Goal: Task Accomplishment & Management: Use online tool/utility

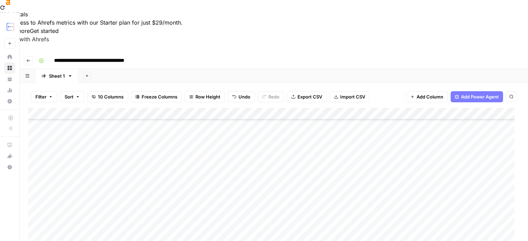
scroll to position [254, 0]
click at [81, 205] on div "Add Column" at bounding box center [274, 189] width 492 height 163
type textarea "**********"
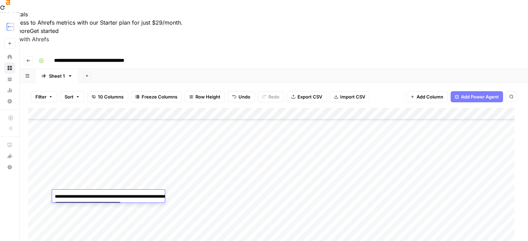
click at [118, 181] on div "Add Column" at bounding box center [274, 189] width 492 height 163
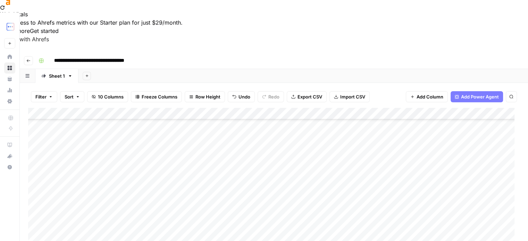
click at [76, 205] on div "Add Column" at bounding box center [274, 189] width 492 height 163
click at [100, 193] on div "Add Column" at bounding box center [274, 189] width 492 height 163
paste textarea "**********"
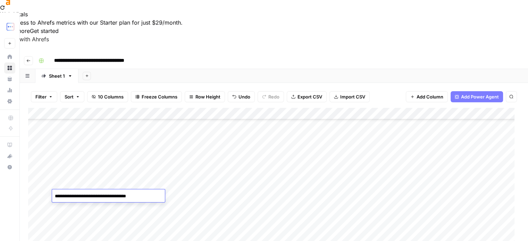
type textarea "**********"
click at [146, 181] on div "Add Column" at bounding box center [274, 189] width 492 height 163
click at [154, 155] on div "Add Column" at bounding box center [274, 189] width 492 height 163
click at [121, 163] on div "Add Column" at bounding box center [274, 189] width 492 height 163
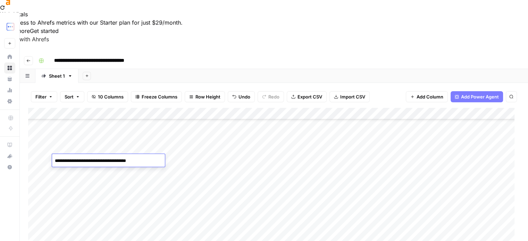
click at [121, 163] on textarea "**********" at bounding box center [108, 161] width 113 height 10
click at [147, 196] on div "Add Column" at bounding box center [274, 189] width 492 height 163
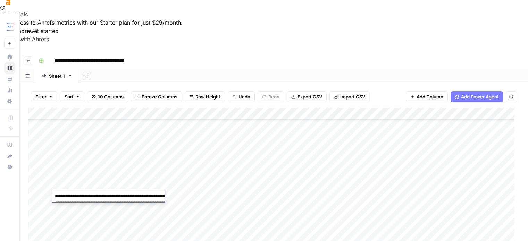
click at [197, 200] on div "Add Column" at bounding box center [274, 189] width 492 height 163
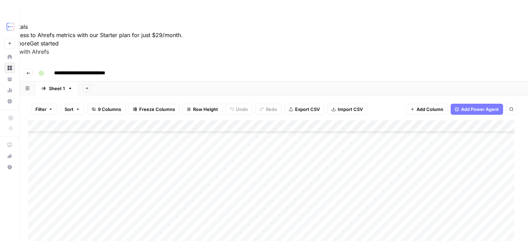
scroll to position [113, 0]
click at [80, 217] on div "Add Column" at bounding box center [274, 202] width 492 height 163
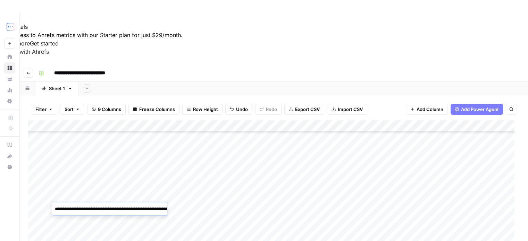
type textarea "**********"
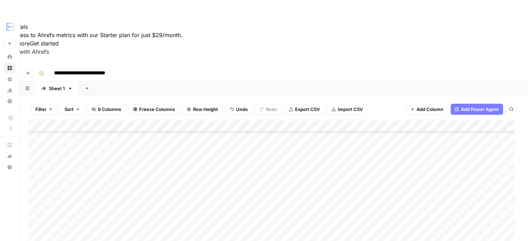
click at [381, 207] on div "Add Column" at bounding box center [274, 202] width 492 height 163
click at [381, 207] on textarea at bounding box center [409, 210] width 111 height 10
type textarea "**********"
click at [381, 188] on div "Add Column" at bounding box center [274, 202] width 492 height 163
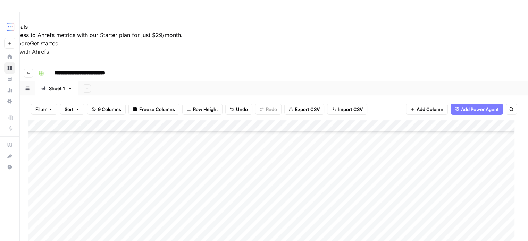
click at [426, 208] on div "Add Column" at bounding box center [274, 202] width 492 height 163
click at [436, 205] on div "Add Column" at bounding box center [274, 202] width 492 height 163
click at [436, 205] on textarea at bounding box center [471, 210] width 111 height 10
type textarea "**********"
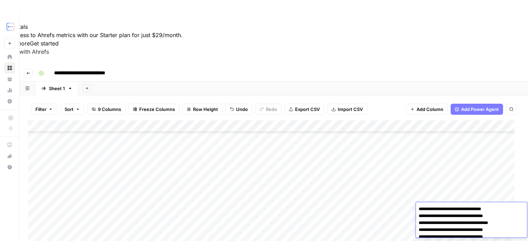
scroll to position [2, 0]
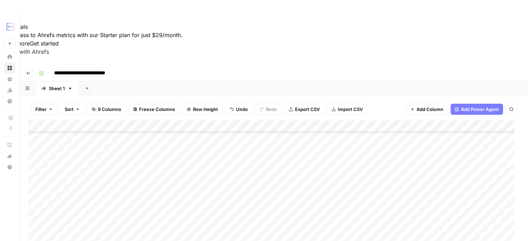
click at [429, 200] on div "Add Column" at bounding box center [274, 202] width 492 height 163
click at [343, 193] on div "Add Column" at bounding box center [274, 202] width 492 height 163
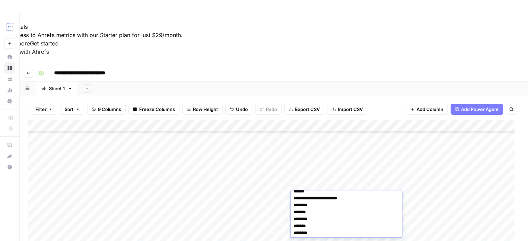
click at [342, 183] on div "Add Column" at bounding box center [274, 202] width 492 height 163
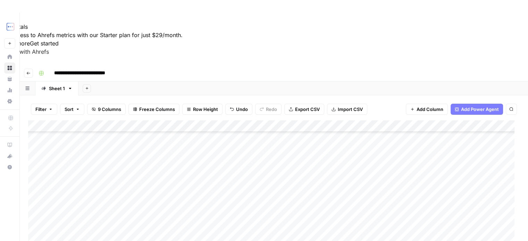
click at [325, 207] on div "Add Column" at bounding box center [274, 202] width 492 height 163
type textarea "**********"
click at [323, 195] on div "Add Column" at bounding box center [274, 202] width 492 height 163
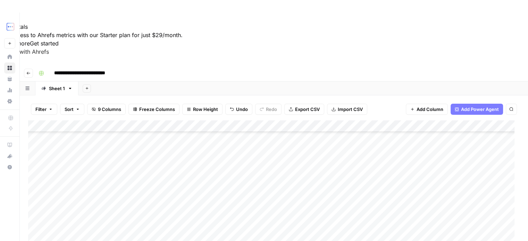
click at [436, 207] on div "Add Column" at bounding box center [274, 202] width 492 height 163
click at [396, 208] on div "Add Column" at bounding box center [274, 202] width 492 height 163
click at [395, 208] on div "Add Column" at bounding box center [274, 202] width 492 height 163
click at [395, 208] on textarea "**********" at bounding box center [409, 210] width 111 height 10
click at [200, 208] on div "Add Column" at bounding box center [274, 202] width 492 height 163
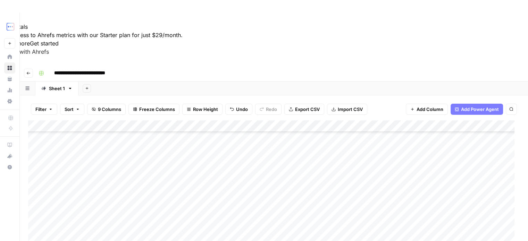
click at [211, 207] on div "Add Column" at bounding box center [274, 202] width 492 height 163
type textarea "**********"
click at [206, 193] on div "Add Column" at bounding box center [274, 202] width 492 height 163
click at [239, 207] on div "Add Column" at bounding box center [274, 202] width 492 height 163
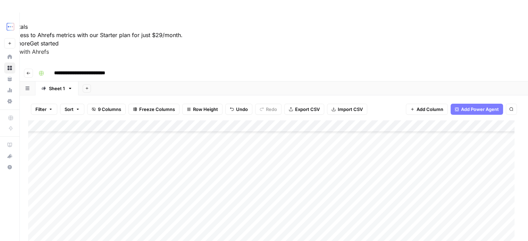
click at [150, 121] on div "Add Column" at bounding box center [274, 202] width 492 height 163
click at [155, 121] on div "Add Column" at bounding box center [274, 202] width 492 height 163
click at [198, 130] on div "Add Column" at bounding box center [274, 202] width 492 height 163
click at [156, 175] on div "Add Column" at bounding box center [274, 202] width 492 height 163
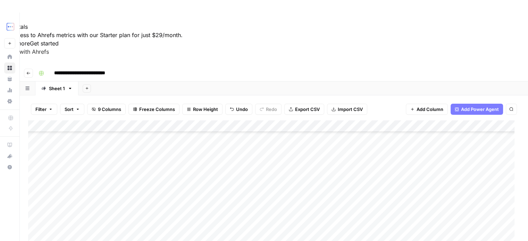
click at [155, 175] on div "Add Column" at bounding box center [274, 202] width 492 height 163
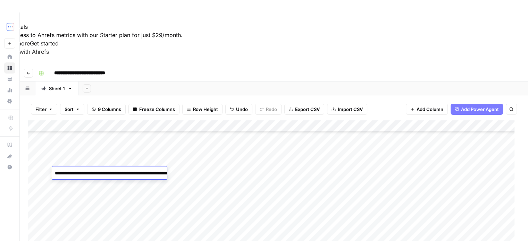
click at [155, 175] on textarea "**********" at bounding box center [121, 177] width 139 height 17
click at [138, 180] on textarea "**********" at bounding box center [121, 177] width 139 height 17
click at [198, 174] on div "Add Column" at bounding box center [274, 202] width 492 height 163
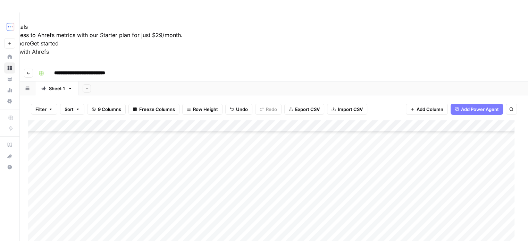
click at [198, 174] on div "Add Column" at bounding box center [274, 202] width 492 height 163
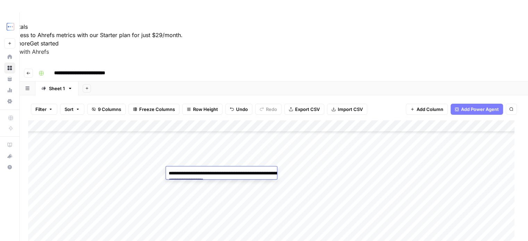
click at [196, 207] on div "Add Column" at bounding box center [274, 202] width 492 height 163
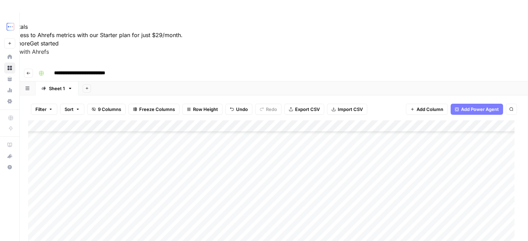
click at [196, 207] on div "Add Column" at bounding box center [274, 202] width 492 height 163
click at [220, 195] on div "Add Column" at bounding box center [274, 202] width 492 height 163
click at [251, 205] on div "Add Column" at bounding box center [274, 202] width 492 height 163
click at [239, 208] on div "Add Column" at bounding box center [274, 202] width 492 height 163
click at [239, 208] on textarea at bounding box center [284, 209] width 111 height 10
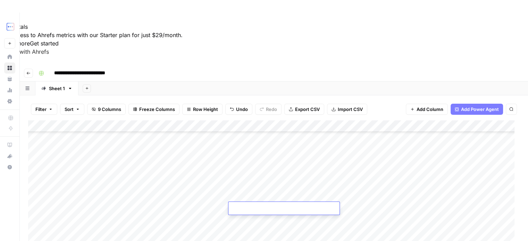
type textarea "**********"
click at [243, 197] on div "Add Column" at bounding box center [274, 202] width 492 height 163
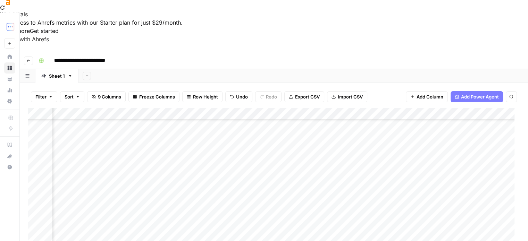
scroll to position [125, 142]
click at [429, 194] on div "Add Column" at bounding box center [274, 189] width 492 height 163
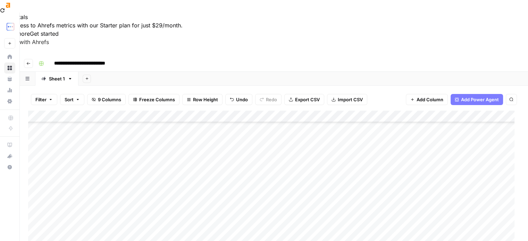
scroll to position [9, 0]
click at [64, 212] on div "Add Column" at bounding box center [274, 192] width 492 height 163
click at [182, 197] on div "Add Column" at bounding box center [274, 192] width 492 height 163
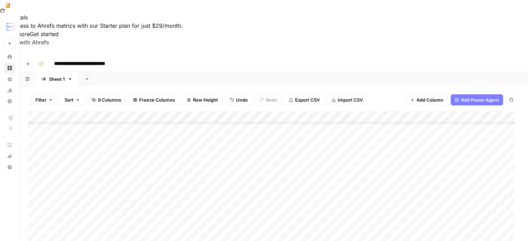
click at [370, 196] on div "Add Column" at bounding box center [274, 192] width 492 height 163
type textarea "**********"
click at [181, 198] on div "Add Column" at bounding box center [274, 192] width 492 height 163
click at [445, 197] on div "Add Column" at bounding box center [274, 192] width 492 height 163
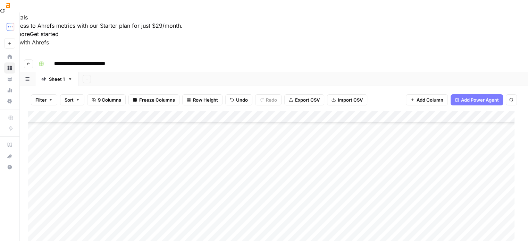
click at [443, 194] on div "Add Column" at bounding box center [274, 192] width 492 height 163
type textarea "**********"
click at [433, 189] on div "Add Column" at bounding box center [274, 192] width 492 height 163
click at [96, 197] on div "Add Column" at bounding box center [274, 192] width 492 height 163
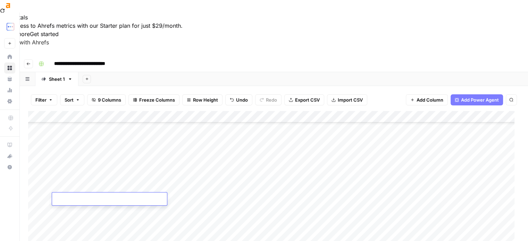
type textarea "**********"
click at [104, 190] on div "Add Column" at bounding box center [274, 192] width 492 height 163
click at [137, 201] on div "Add Column" at bounding box center [274, 192] width 492 height 163
click at [383, 199] on div "Add Column" at bounding box center [274, 192] width 492 height 163
click at [198, 197] on div "Add Column" at bounding box center [274, 192] width 492 height 163
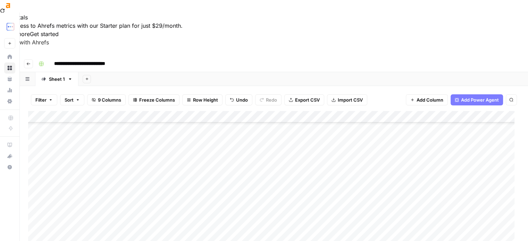
click at [198, 197] on div "Add Column" at bounding box center [274, 192] width 492 height 163
type textarea "**********"
click at [200, 184] on div "Add Column" at bounding box center [274, 192] width 492 height 163
click at [470, 201] on div "Add Column" at bounding box center [274, 192] width 492 height 163
click at [469, 201] on div "Add Column" at bounding box center [274, 192] width 492 height 163
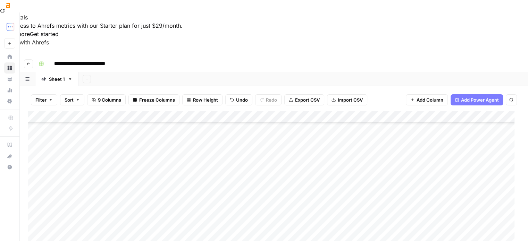
click at [182, 200] on div "Add Column" at bounding box center [274, 192] width 492 height 163
click at [260, 201] on div "Add Column" at bounding box center [274, 192] width 492 height 163
click at [251, 199] on div "Add Column" at bounding box center [274, 192] width 492 height 163
type textarea "**********"
click at [298, 183] on div "Add Column" at bounding box center [274, 192] width 492 height 163
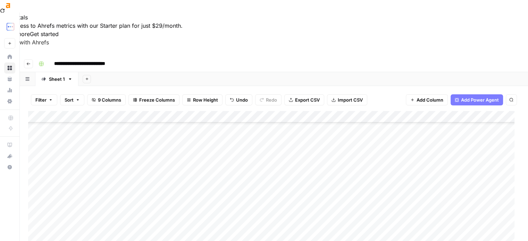
click at [298, 183] on div "Add Column" at bounding box center [274, 192] width 492 height 163
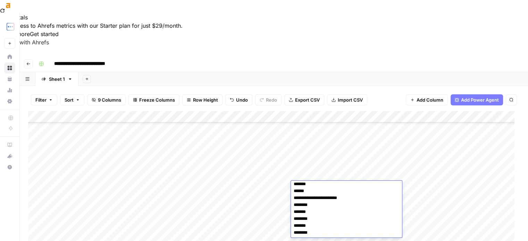
click at [301, 175] on div "Add Column" at bounding box center [274, 192] width 492 height 163
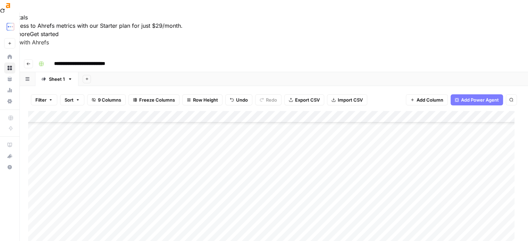
click at [307, 199] on div "Add Column" at bounding box center [274, 192] width 492 height 163
type textarea "**********"
click at [310, 185] on div "Add Column" at bounding box center [274, 192] width 492 height 163
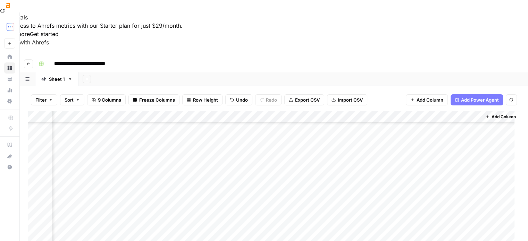
scroll to position [136, 191]
click at [272, 185] on div "Add Column" at bounding box center [274, 192] width 492 height 163
click at [271, 185] on div "Add Column" at bounding box center [274, 192] width 492 height 163
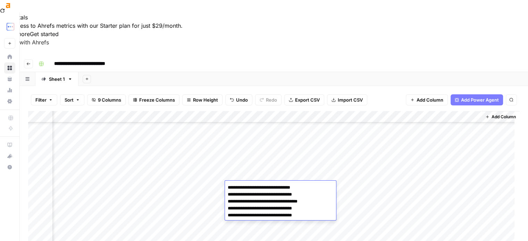
click at [208, 189] on div "Add Column" at bounding box center [274, 192] width 492 height 163
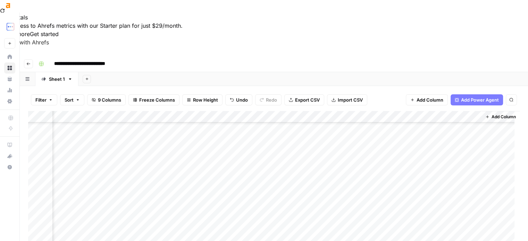
click at [208, 189] on div "Add Column" at bounding box center [274, 192] width 492 height 163
click at [208, 189] on textarea "**********" at bounding box center [218, 188] width 111 height 10
click at [205, 149] on div "Add Column" at bounding box center [274, 192] width 492 height 163
click at [297, 186] on div "Add Column" at bounding box center [274, 192] width 492 height 163
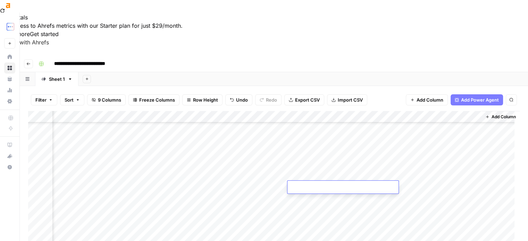
type textarea "**********"
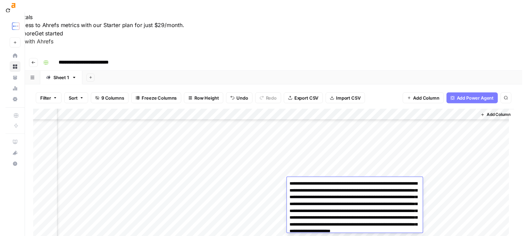
scroll to position [314, 0]
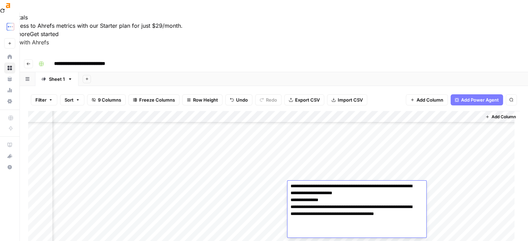
click at [267, 184] on div "Add Column" at bounding box center [274, 192] width 492 height 163
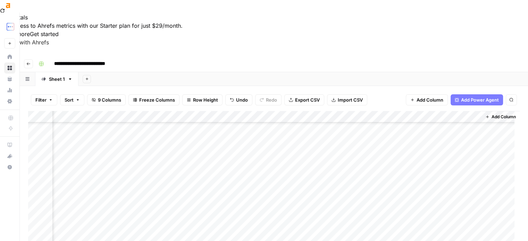
click at [375, 187] on div "Add Column" at bounding box center [274, 192] width 492 height 163
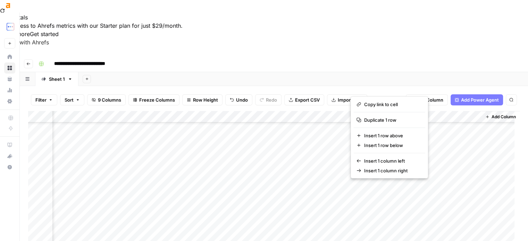
click at [376, 188] on button "button" at bounding box center [381, 187] width 63 height 12
click at [393, 187] on button "button" at bounding box center [381, 187] width 63 height 12
click at [406, 186] on button "button" at bounding box center [381, 187] width 63 height 12
click at [407, 187] on button "button" at bounding box center [381, 187] width 63 height 12
click at [314, 188] on div "Add Column" at bounding box center [274, 192] width 492 height 163
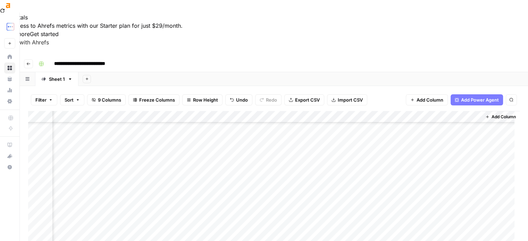
drag, startPoint x: 392, startPoint y: 186, endPoint x: 399, endPoint y: 185, distance: 7.4
click at [393, 186] on div "Add Column" at bounding box center [274, 192] width 492 height 163
click at [406, 186] on div "Add Column" at bounding box center [274, 192] width 492 height 163
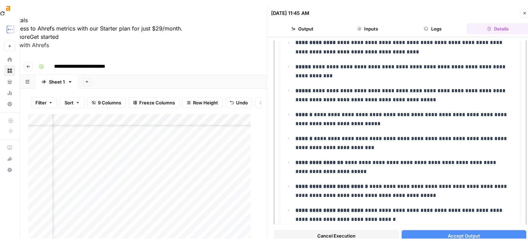
scroll to position [1332, 0]
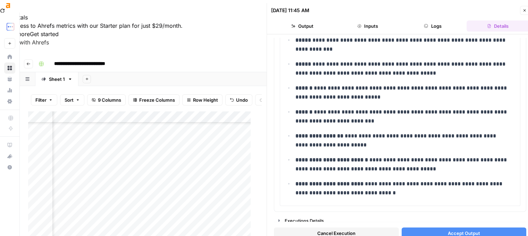
click at [347, 232] on span "Cancel Execution" at bounding box center [336, 233] width 38 height 7
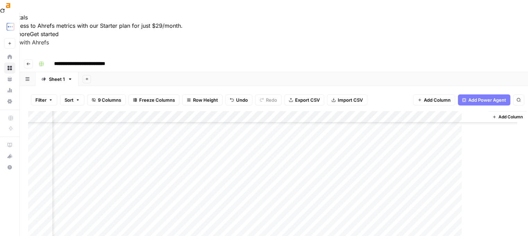
scroll to position [136, 182]
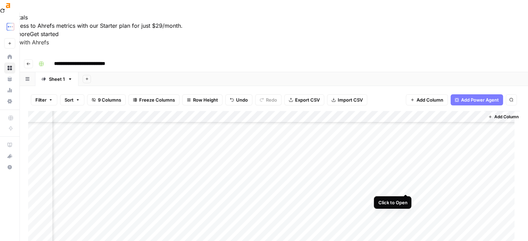
click at [406, 187] on div "Add Column" at bounding box center [274, 192] width 492 height 163
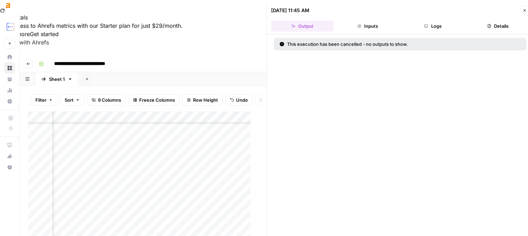
click at [219, 206] on div "Add Column" at bounding box center [142, 190] width 228 height 158
click at [244, 201] on div "Add Column" at bounding box center [142, 190] width 228 height 158
drag, startPoint x: 270, startPoint y: 98, endPoint x: 337, endPoint y: 103, distance: 66.6
click at [243, 141] on div "Add Column" at bounding box center [145, 190] width 234 height 158
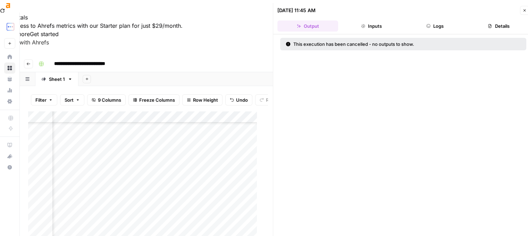
click at [243, 141] on div "Add Column" at bounding box center [145, 190] width 234 height 158
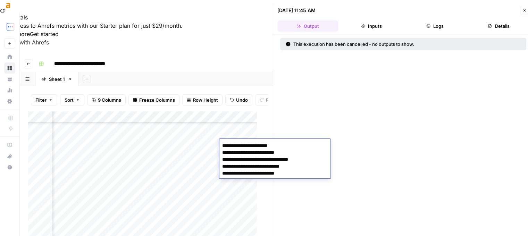
click at [243, 141] on textarea "**********" at bounding box center [275, 160] width 111 height 38
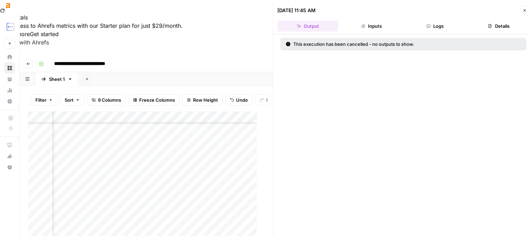
click at [187, 150] on div "Add Column" at bounding box center [145, 190] width 234 height 158
click at [199, 208] on div "Add Column" at bounding box center [145, 190] width 234 height 158
click at [138, 180] on div "Add Column" at bounding box center [145, 190] width 234 height 158
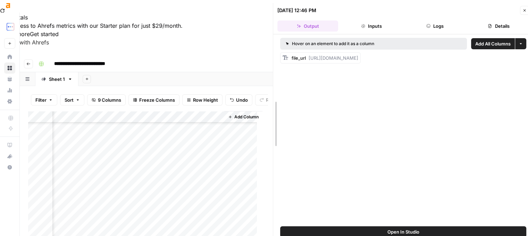
drag, startPoint x: 274, startPoint y: 111, endPoint x: 322, endPoint y: 104, distance: 49.2
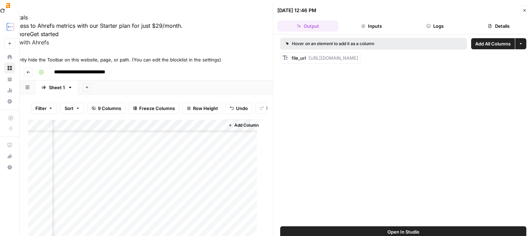
click at [524, 51] on div at bounding box center [264, 53] width 528 height 5
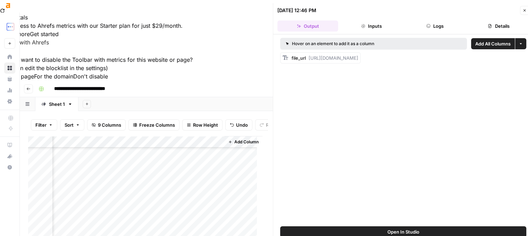
click at [34, 72] on button "For this page" at bounding box center [17, 76] width 34 height 8
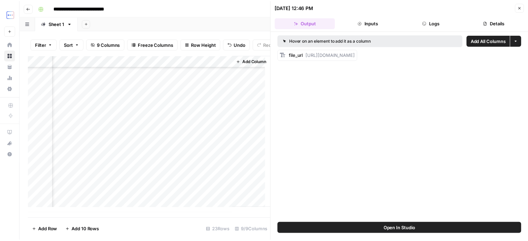
scroll to position [136, 438]
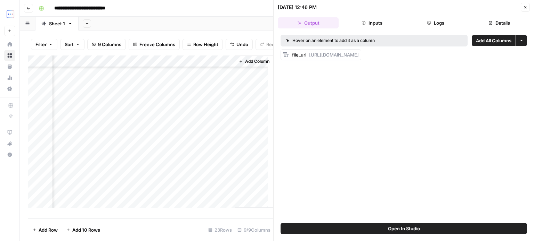
click at [523, 6] on icon "button" at bounding box center [525, 7] width 4 height 4
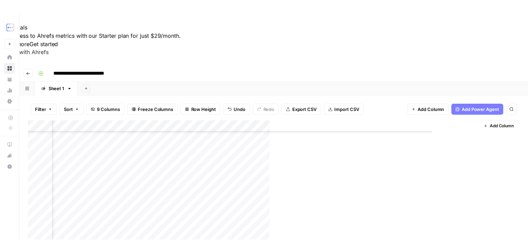
scroll to position [136, 188]
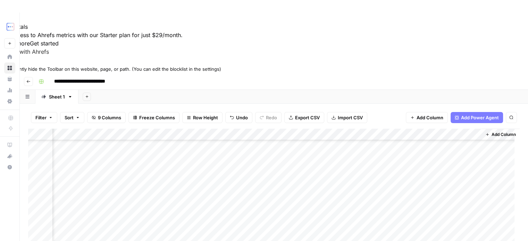
click at [5, 60] on icon at bounding box center [2, 62] width 5 height 5
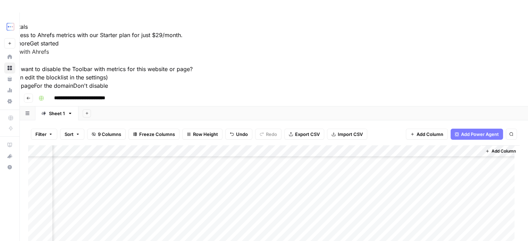
click at [365, 107] on div "Add Sheet" at bounding box center [304, 114] width 450 height 14
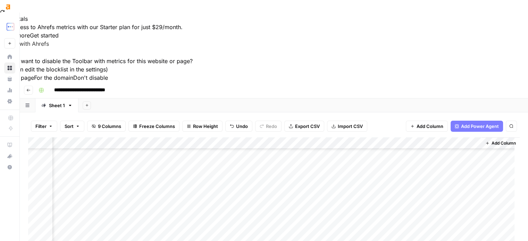
scroll to position [0, 0]
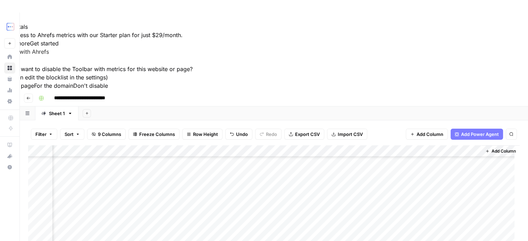
click at [108, 82] on button "Don't disable" at bounding box center [90, 86] width 35 height 8
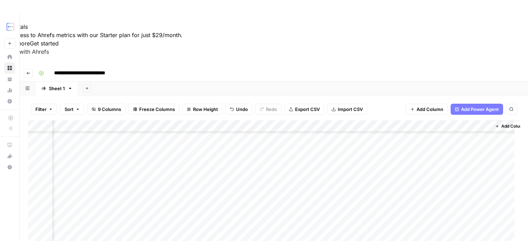
scroll to position [136, 181]
click at [389, 195] on div "Add Column" at bounding box center [274, 202] width 492 height 163
click at [418, 197] on div "Add Column" at bounding box center [274, 202] width 492 height 163
click at [385, 207] on div "Add Column" at bounding box center [274, 202] width 492 height 163
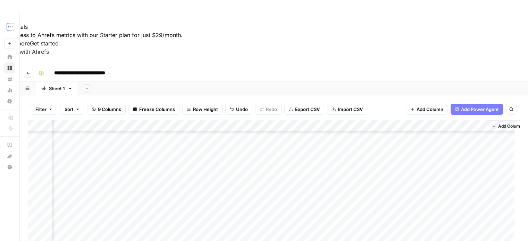
scroll to position [136, 178]
click at [350, 194] on div "Add Column" at bounding box center [274, 202] width 492 height 163
click at [380, 196] on div "Add Column" at bounding box center [274, 202] width 492 height 163
click at [411, 193] on div "Add Column" at bounding box center [274, 202] width 492 height 163
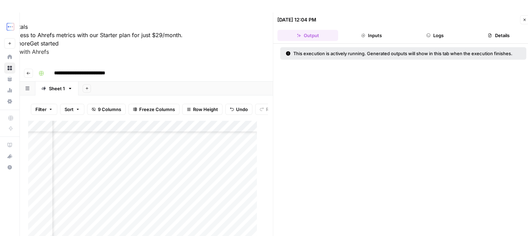
click at [522, 19] on button "Close" at bounding box center [524, 19] width 9 height 9
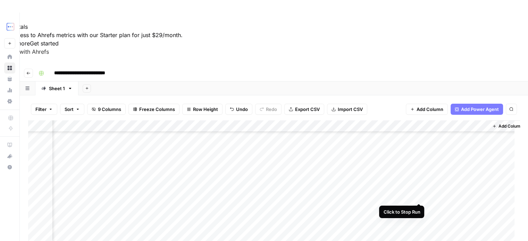
click at [418, 196] on div "Add Column" at bounding box center [274, 202] width 492 height 163
click at [334, 195] on div "Add Column" at bounding box center [274, 202] width 492 height 163
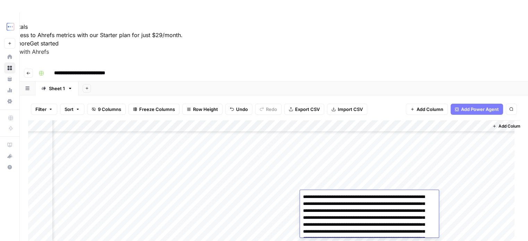
scroll to position [325, 0]
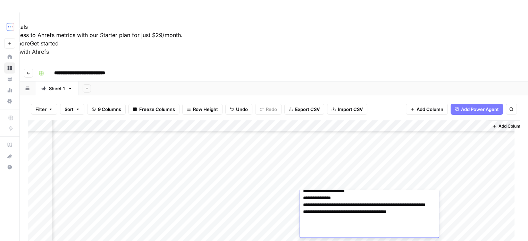
click at [334, 195] on textarea at bounding box center [367, 52] width 134 height 371
click at [329, 181] on div "Add Column" at bounding box center [274, 202] width 492 height 163
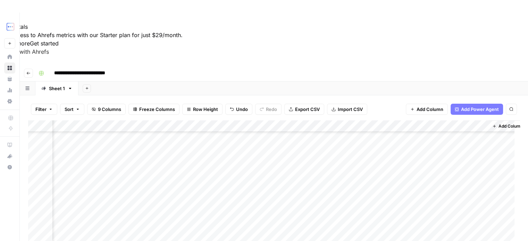
click at [316, 197] on div "Add Column" at bounding box center [274, 202] width 492 height 163
click at [427, 208] on div "Add Column" at bounding box center [274, 202] width 492 height 163
click at [305, 193] on div "Add Column" at bounding box center [274, 202] width 492 height 163
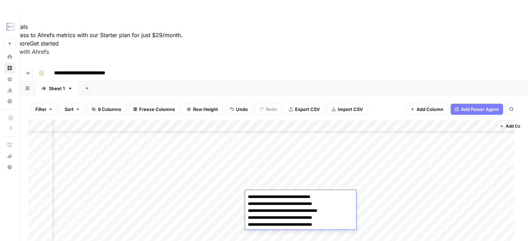
click at [344, 182] on div "Add Column" at bounding box center [274, 202] width 492 height 163
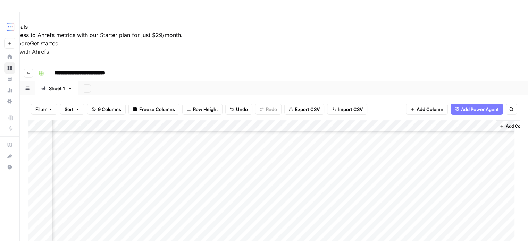
click at [377, 194] on div "Add Column" at bounding box center [274, 202] width 492 height 163
click at [427, 195] on div "Add Column" at bounding box center [274, 202] width 492 height 163
click at [313, 209] on div "Add Column" at bounding box center [274, 202] width 492 height 163
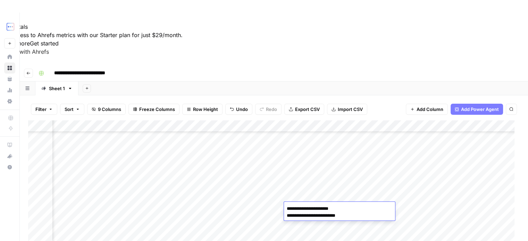
scroll to position [136, 47]
click at [156, 205] on div "Add Column" at bounding box center [274, 202] width 492 height 163
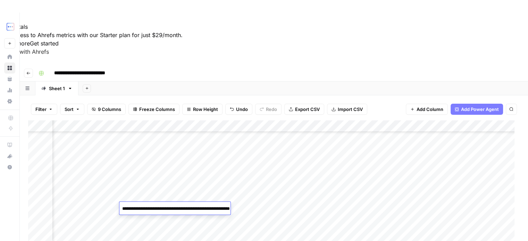
click at [388, 205] on div "Add Column" at bounding box center [274, 202] width 492 height 163
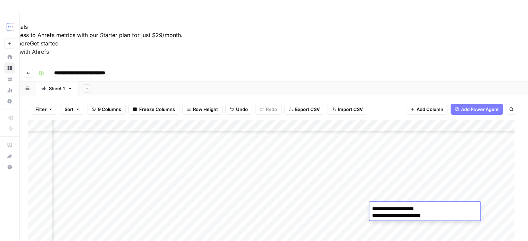
click at [329, 207] on div "Add Column" at bounding box center [274, 202] width 492 height 163
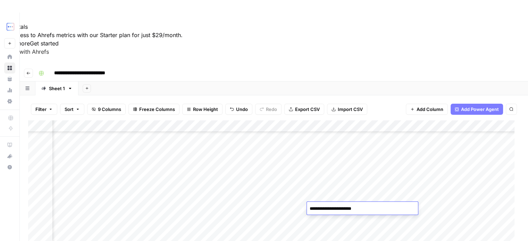
type textarea "**********"
click at [355, 196] on div "Add Column" at bounding box center [274, 202] width 492 height 163
click at [415, 209] on div "Add Column" at bounding box center [274, 202] width 492 height 163
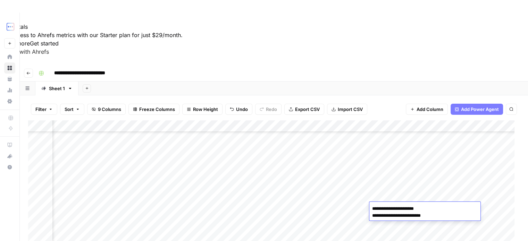
click at [441, 214] on textarea "**********" at bounding box center [425, 212] width 111 height 17
click at [356, 209] on div "Add Column" at bounding box center [274, 202] width 492 height 163
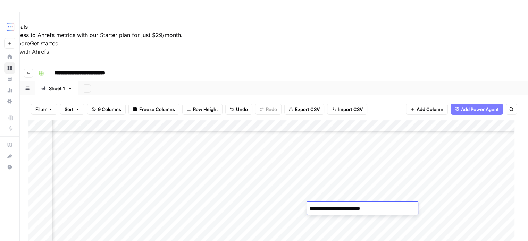
click at [353, 200] on div "Add Column" at bounding box center [274, 202] width 492 height 163
click at [376, 210] on div "Add Column" at bounding box center [274, 202] width 492 height 163
click at [349, 210] on div "Add Column" at bounding box center [274, 202] width 492 height 163
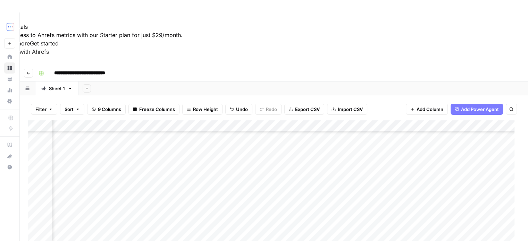
click at [422, 209] on div "Add Column" at bounding box center [274, 202] width 492 height 163
click at [372, 210] on textarea "**********" at bounding box center [425, 212] width 111 height 17
type textarea "**********"
click at [341, 209] on div "Add Column" at bounding box center [274, 202] width 492 height 163
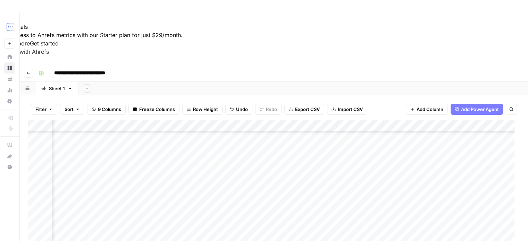
click at [377, 207] on div "Add Column" at bounding box center [274, 202] width 492 height 163
click at [377, 207] on textarea "**********" at bounding box center [425, 216] width 111 height 24
click at [436, 214] on textarea "**********" at bounding box center [425, 216] width 111 height 24
click at [352, 209] on div "Add Column" at bounding box center [274, 202] width 492 height 163
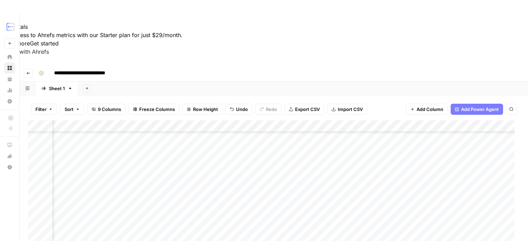
click at [352, 209] on div "Add Column" at bounding box center [274, 202] width 492 height 163
click at [223, 206] on div "Add Column" at bounding box center [274, 202] width 492 height 163
type textarea "**********"
click at [165, 205] on div "Add Column" at bounding box center [274, 202] width 492 height 163
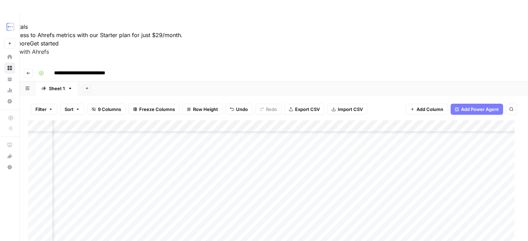
click at [163, 208] on div "Add Column" at bounding box center [274, 202] width 492 height 163
type textarea "**********"
click at [163, 198] on div "Add Column" at bounding box center [274, 202] width 492 height 163
click at [196, 207] on div "Add Column" at bounding box center [274, 202] width 492 height 163
click at [146, 208] on div "Add Column" at bounding box center [274, 202] width 492 height 163
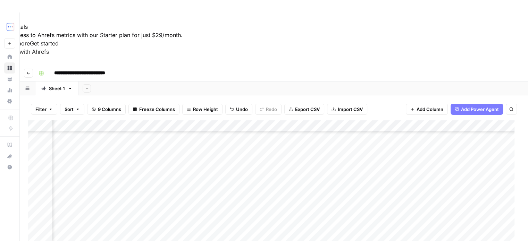
click at [146, 208] on div "Add Column" at bounding box center [274, 202] width 492 height 163
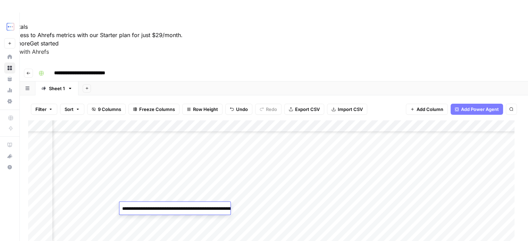
click at [149, 196] on div "Add Column" at bounding box center [274, 202] width 492 height 163
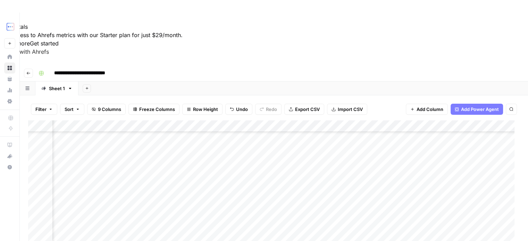
click at [195, 208] on div "Add Column" at bounding box center [274, 202] width 492 height 163
click at [195, 208] on textarea "**********" at bounding box center [251, 212] width 139 height 17
type textarea "**********"
click at [202, 194] on div "Add Column" at bounding box center [274, 202] width 492 height 163
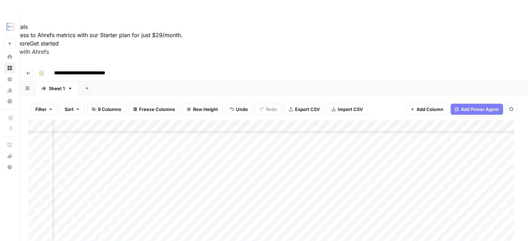
scroll to position [136, 191]
click at [295, 208] on div "Add Column" at bounding box center [274, 202] width 492 height 163
click at [268, 207] on div "Add Column" at bounding box center [274, 202] width 492 height 163
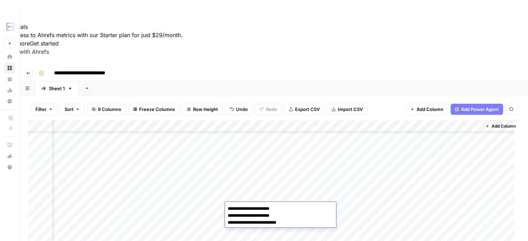
click at [151, 203] on div "Add Column" at bounding box center [274, 202] width 492 height 163
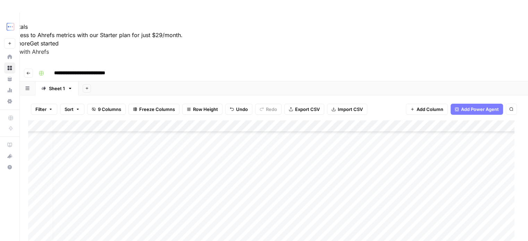
scroll to position [136, 5]
click at [177, 206] on div "Add Column" at bounding box center [274, 202] width 492 height 163
click at [436, 210] on div "Add Column" at bounding box center [274, 202] width 492 height 163
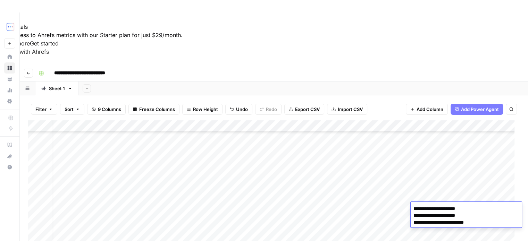
type textarea "**********"
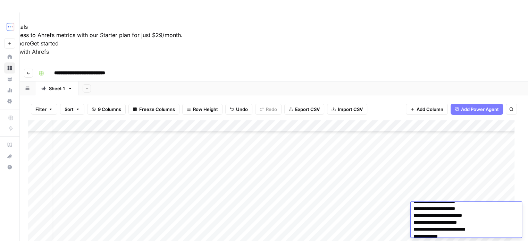
scroll to position [10, 0]
click at [386, 205] on div "Add Column" at bounding box center [274, 202] width 492 height 163
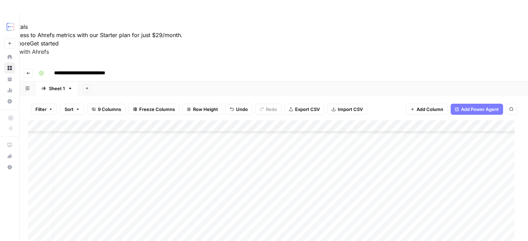
click at [387, 209] on div "Add Column" at bounding box center [274, 202] width 492 height 163
click at [491, 213] on div "Add Column" at bounding box center [274, 202] width 492 height 163
click at [499, 209] on div "Add Column" at bounding box center [274, 202] width 492 height 163
click at [499, 209] on textarea at bounding box center [528, 209] width 111 height 10
type textarea "**********"
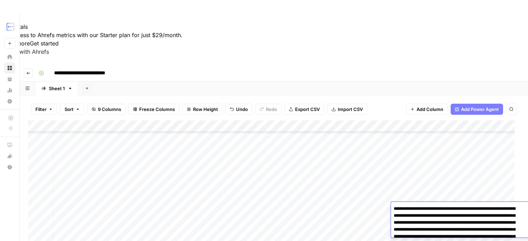
scroll to position [349, 0]
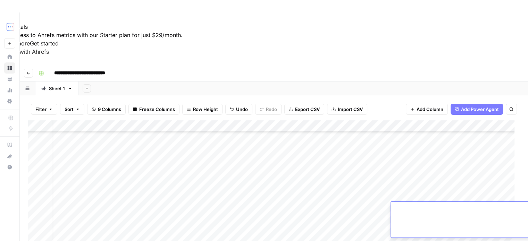
click at [463, 193] on div "Add Column" at bounding box center [274, 202] width 492 height 163
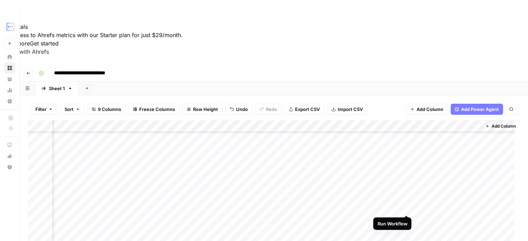
click at [406, 207] on div "Add Column" at bounding box center [274, 202] width 492 height 163
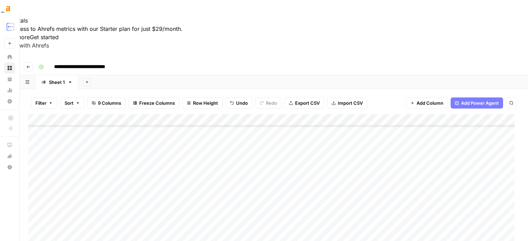
scroll to position [13, 0]
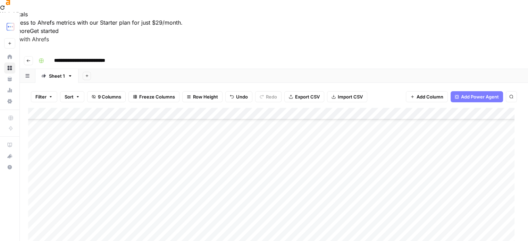
click at [65, 208] on div "Add Column" at bounding box center [274, 189] width 492 height 163
click at [374, 197] on div "Add Column" at bounding box center [274, 189] width 492 height 163
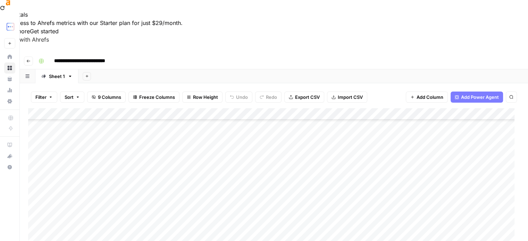
click at [374, 197] on div "Add Column" at bounding box center [274, 189] width 492 height 163
type textarea "**********"
click at [97, 194] on div "Add Column" at bounding box center [274, 189] width 492 height 163
click at [81, 194] on div "Add Column" at bounding box center [274, 189] width 492 height 163
type textarea "**********"
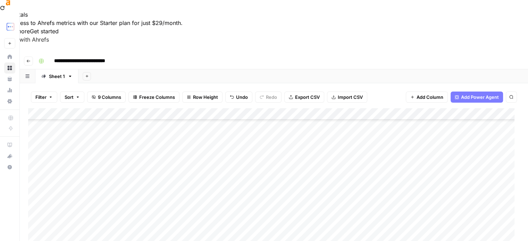
click at [91, 187] on div "Add Column" at bounding box center [274, 189] width 492 height 163
click at [427, 193] on div "Add Column" at bounding box center [274, 189] width 492 height 163
click at [455, 192] on div "Add Column" at bounding box center [274, 189] width 492 height 163
type textarea "**********"
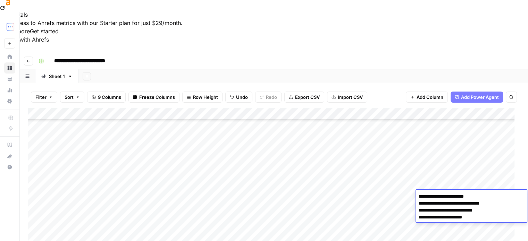
click at [406, 195] on div "Add Column" at bounding box center [274, 189] width 492 height 163
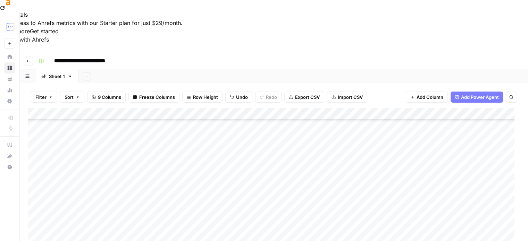
click at [406, 195] on div "Add Column" at bounding box center [274, 189] width 492 height 163
click at [444, 183] on div "Add Column" at bounding box center [274, 189] width 492 height 163
click at [417, 194] on div "Add Column" at bounding box center [274, 189] width 492 height 163
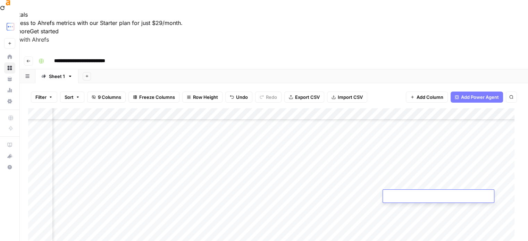
type textarea "**********"
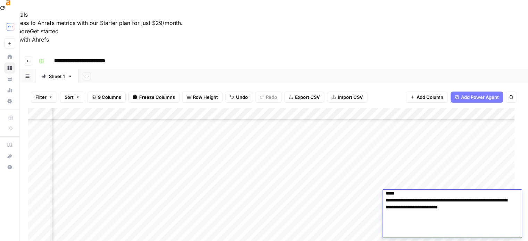
click at [410, 181] on div "Add Column" at bounding box center [274, 189] width 492 height 163
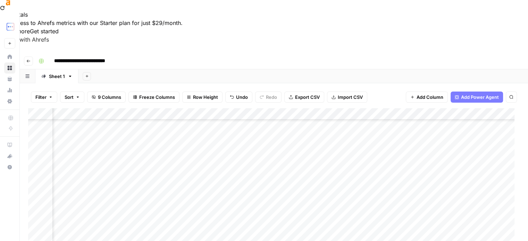
scroll to position [148, 0]
click at [367, 195] on div "Add Column" at bounding box center [274, 189] width 492 height 163
click at [193, 196] on div "Add Column" at bounding box center [274, 189] width 492 height 163
click at [193, 195] on div "Add Column" at bounding box center [274, 189] width 492 height 163
type textarea "**********"
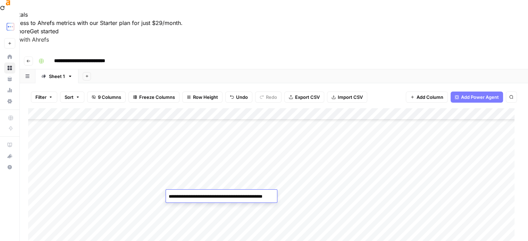
click at [198, 182] on div "Add Column" at bounding box center [274, 189] width 492 height 163
click at [235, 194] on div "Add Column" at bounding box center [274, 189] width 492 height 163
click at [240, 196] on div "Add Column" at bounding box center [274, 189] width 492 height 163
type textarea "**********"
click at [245, 183] on div "Add Column" at bounding box center [274, 189] width 492 height 163
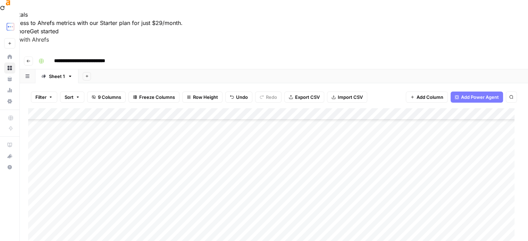
click at [295, 185] on div "Add Column" at bounding box center [274, 189] width 492 height 163
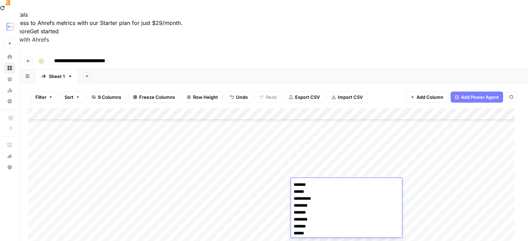
scroll to position [459, 0]
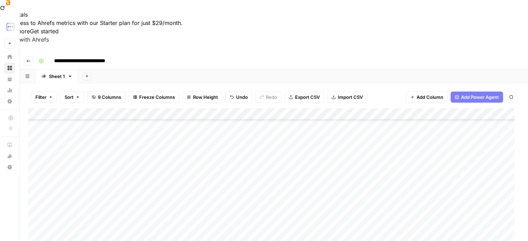
click at [313, 173] on div "Add Column" at bounding box center [274, 189] width 492 height 163
click at [311, 195] on div "Add Column" at bounding box center [274, 189] width 492 height 163
type textarea "**********"
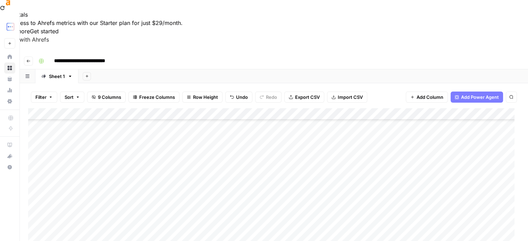
click at [316, 184] on div "Add Column" at bounding box center [274, 189] width 492 height 163
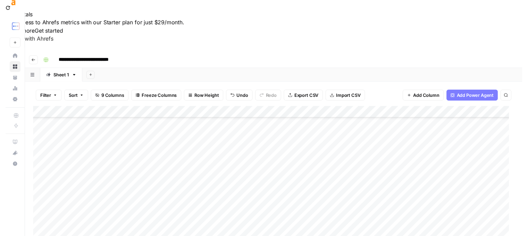
scroll to position [148, 191]
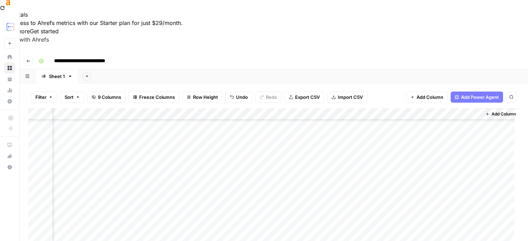
click at [381, 196] on div "Add Column" at bounding box center [274, 189] width 492 height 163
click at [405, 173] on div "Add Column" at bounding box center [274, 189] width 492 height 163
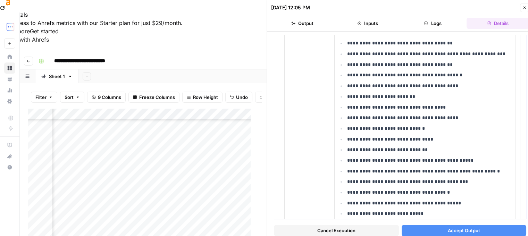
scroll to position [509, 0]
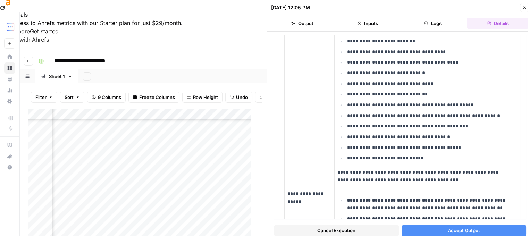
click at [214, 168] on div "Add Column" at bounding box center [142, 187] width 228 height 158
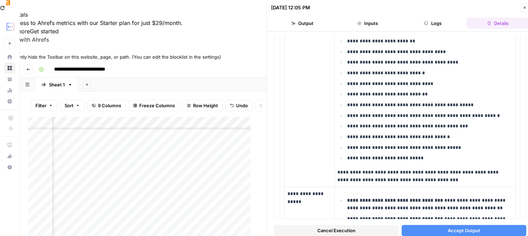
click at [518, 48] on div at bounding box center [264, 50] width 528 height 5
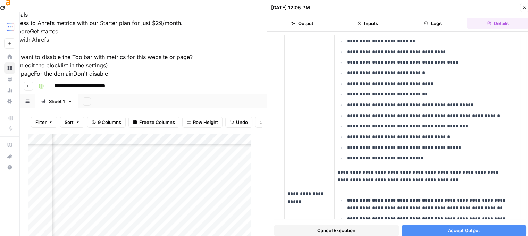
click at [108, 69] on button "Don't disable" at bounding box center [90, 73] width 35 height 8
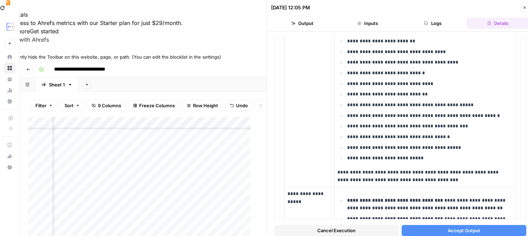
click at [518, 48] on div at bounding box center [264, 50] width 528 height 5
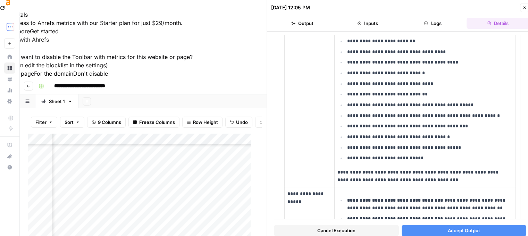
click at [34, 69] on button "For this page" at bounding box center [17, 73] width 34 height 8
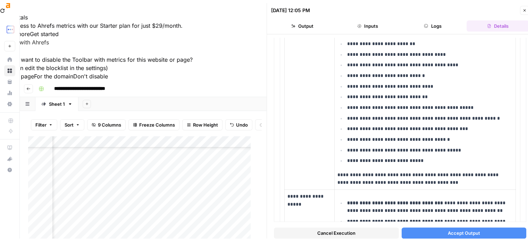
scroll to position [0, 0]
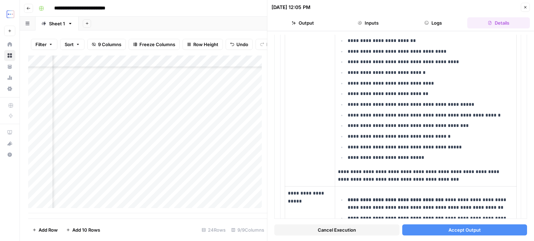
click at [524, 6] on icon "button" at bounding box center [525, 7] width 4 height 4
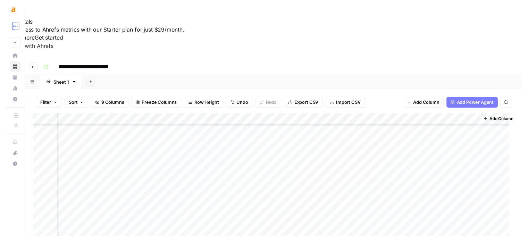
scroll to position [13, 0]
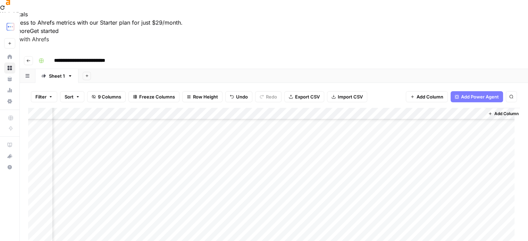
click at [415, 184] on div "Add Column" at bounding box center [274, 189] width 492 height 163
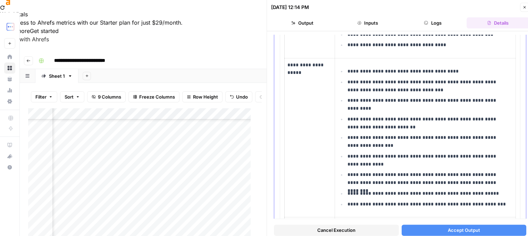
scroll to position [926, 0]
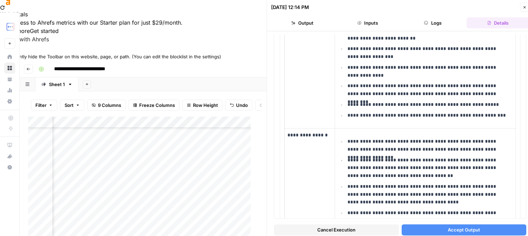
click at [5, 48] on icon at bounding box center [2, 50] width 5 height 5
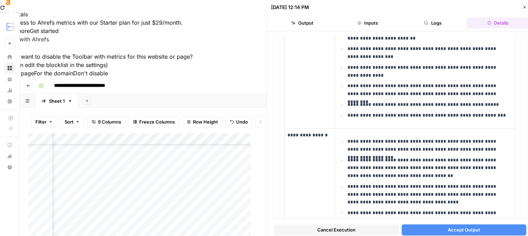
click at [34, 69] on button "For this page" at bounding box center [17, 73] width 34 height 8
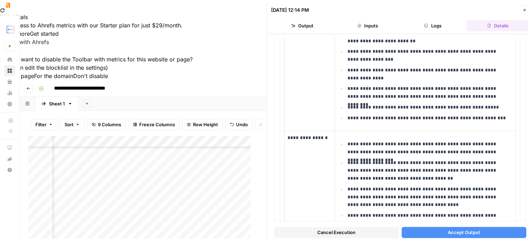
scroll to position [0, 0]
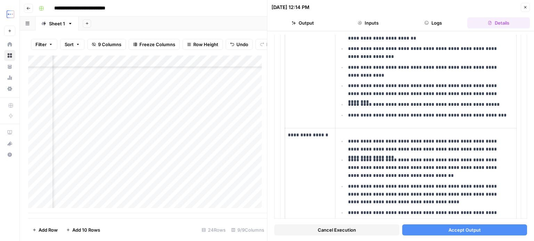
click at [523, 8] on icon "button" at bounding box center [525, 7] width 4 height 4
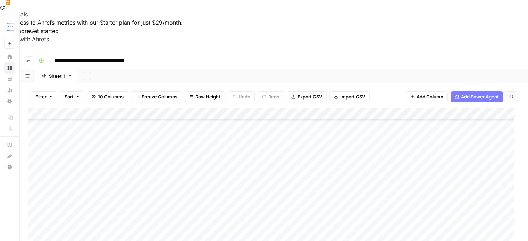
scroll to position [278, 0]
click at [146, 156] on div "Add Column" at bounding box center [274, 189] width 492 height 163
